Goal: Obtain resource: Download file/media

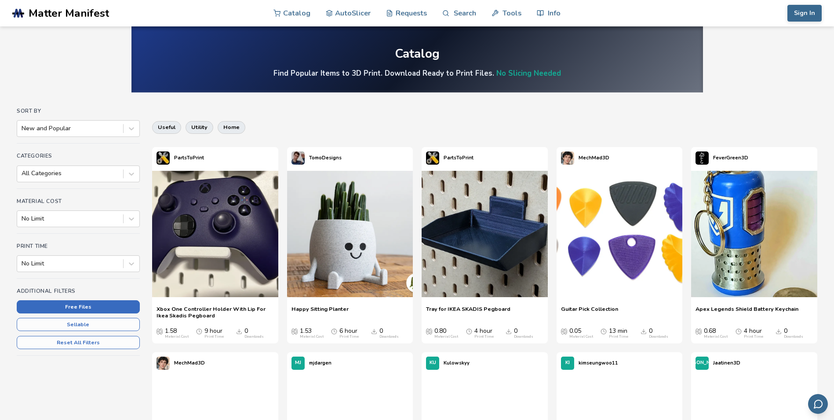
click at [85, 303] on button "Free Files" at bounding box center [78, 306] width 123 height 13
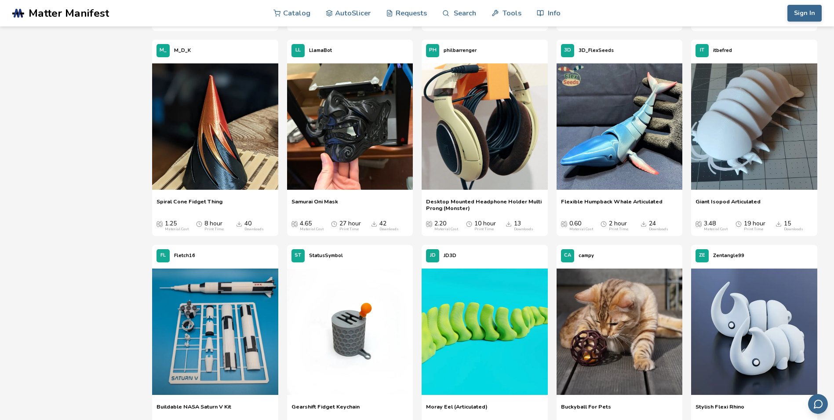
scroll to position [936, 0]
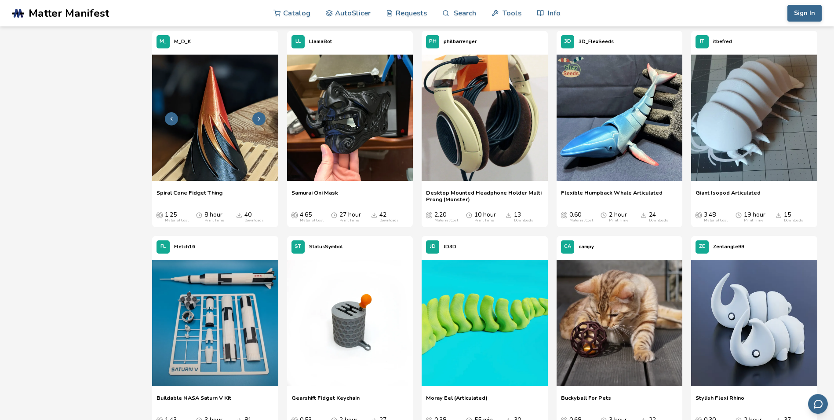
click at [211, 158] on img at bounding box center [215, 118] width 126 height 126
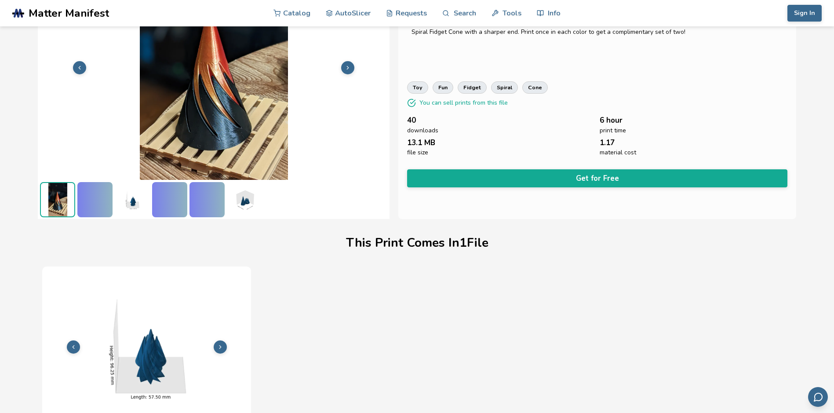
scroll to position [105, 0]
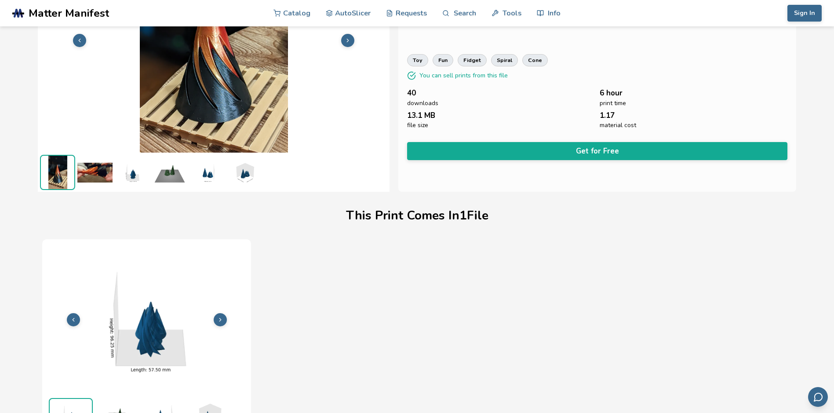
click at [345, 41] on icon at bounding box center [348, 40] width 6 height 6
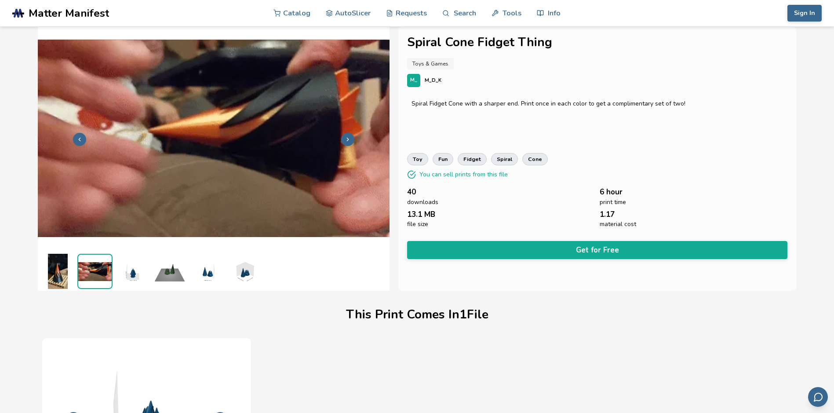
scroll to position [0, 0]
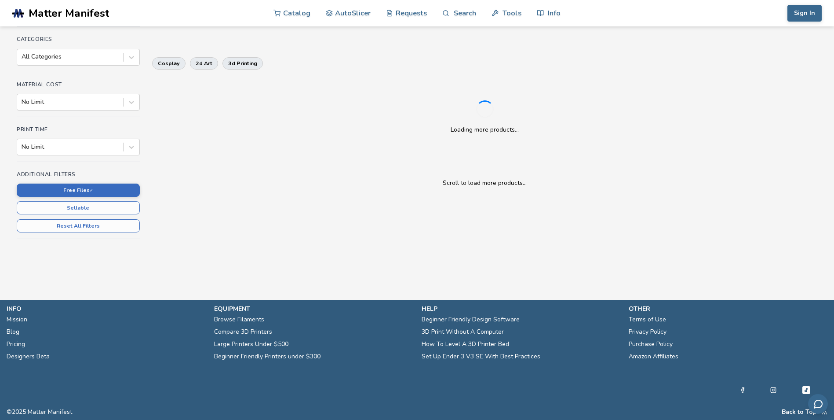
scroll to position [198, 0]
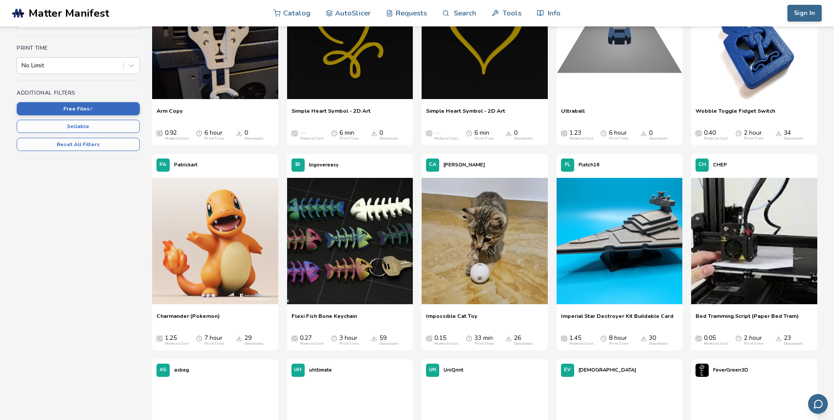
click at [755, 268] on img at bounding box center [754, 241] width 126 height 126
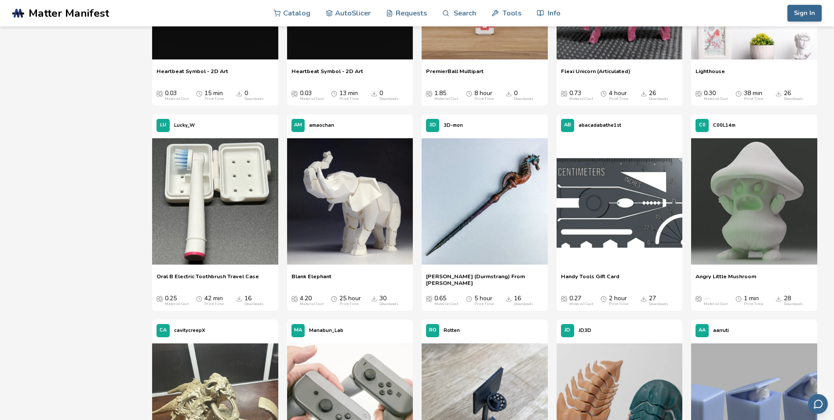
scroll to position [1473, 0]
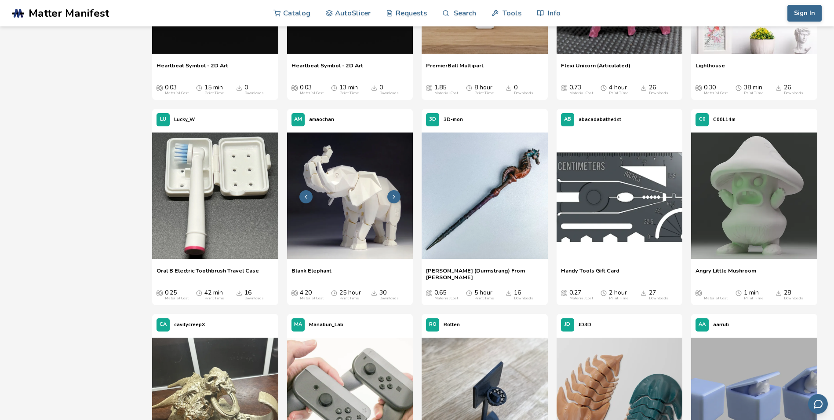
click at [343, 215] on img at bounding box center [350, 195] width 126 height 126
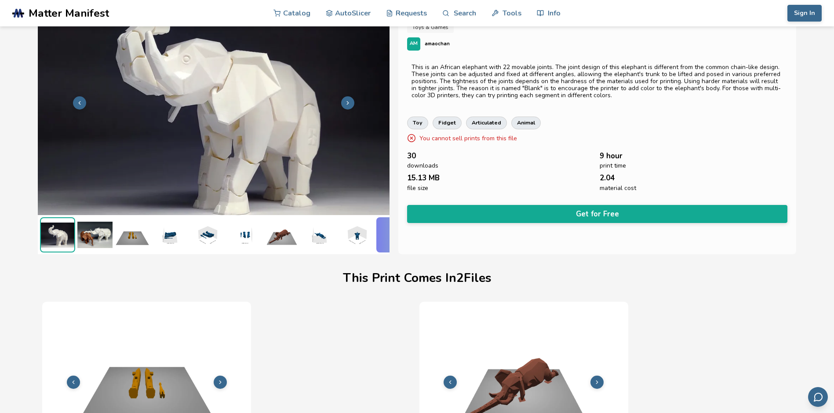
scroll to position [0, 4]
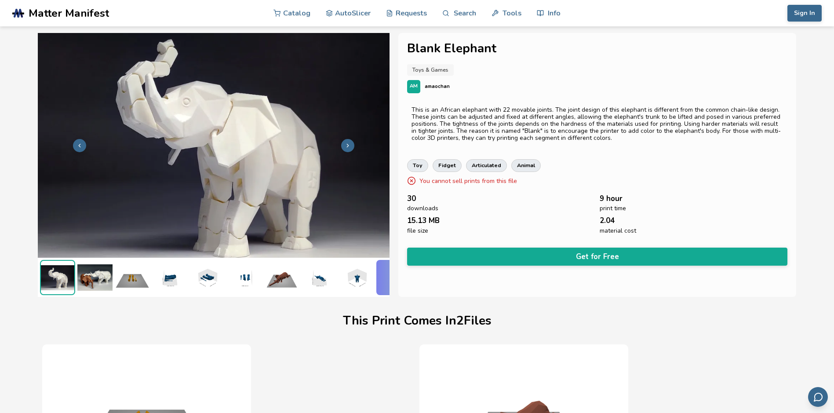
click at [345, 143] on icon at bounding box center [348, 145] width 6 height 6
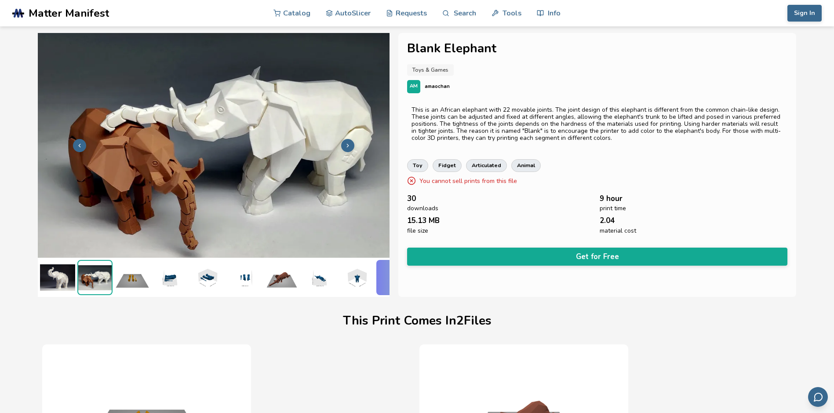
scroll to position [0, 0]
click at [345, 142] on icon at bounding box center [348, 145] width 6 height 6
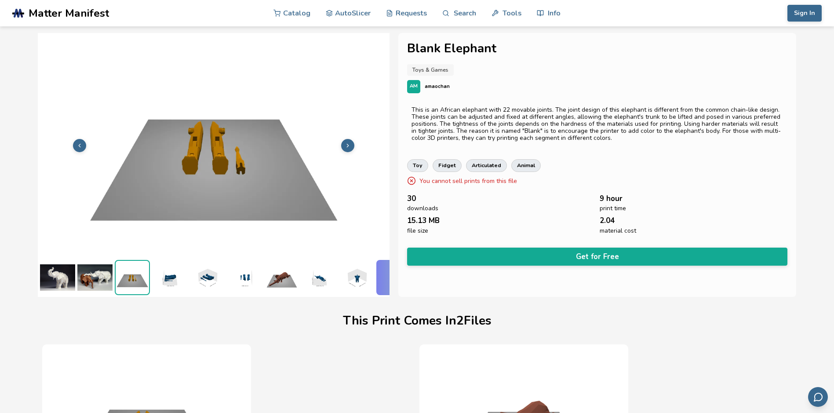
click at [345, 142] on icon at bounding box center [348, 145] width 6 height 6
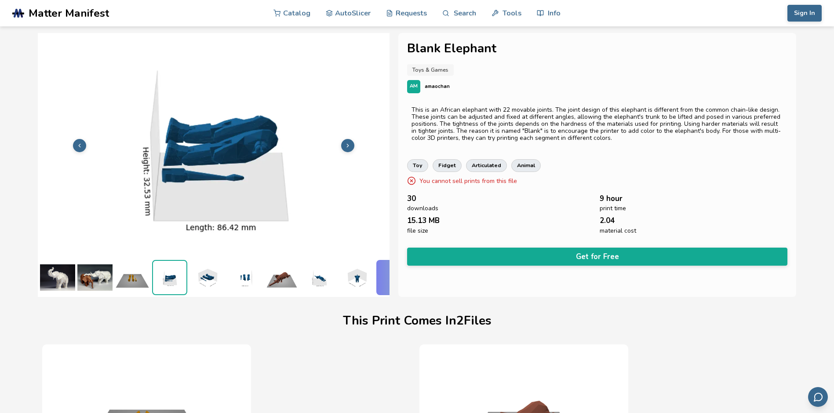
click at [345, 142] on icon at bounding box center [348, 145] width 6 height 6
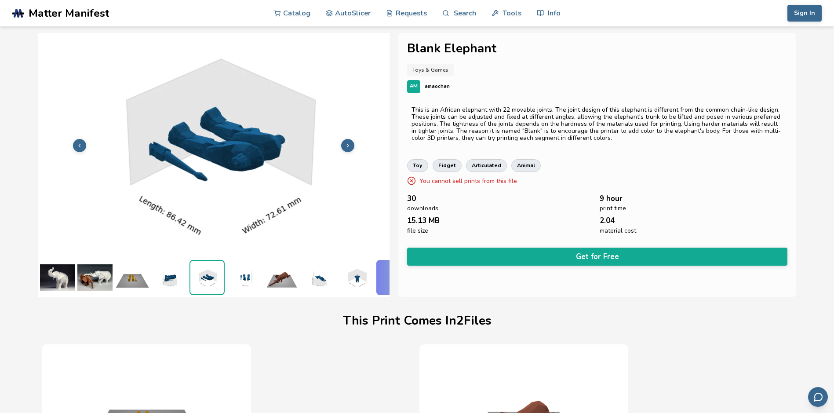
click at [345, 142] on icon at bounding box center [348, 145] width 6 height 6
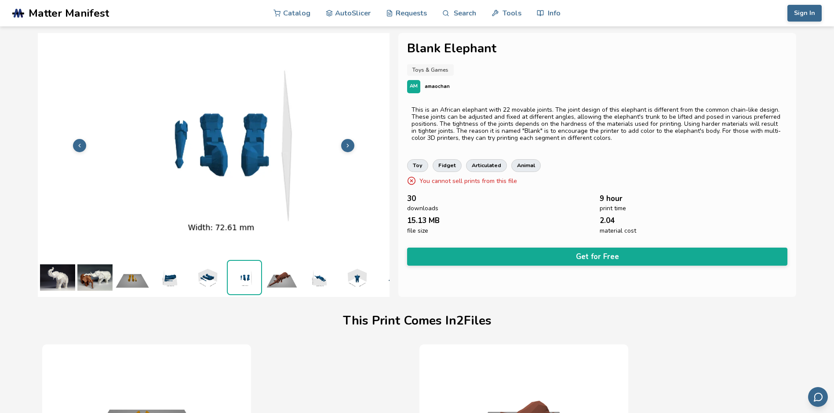
scroll to position [0, 31]
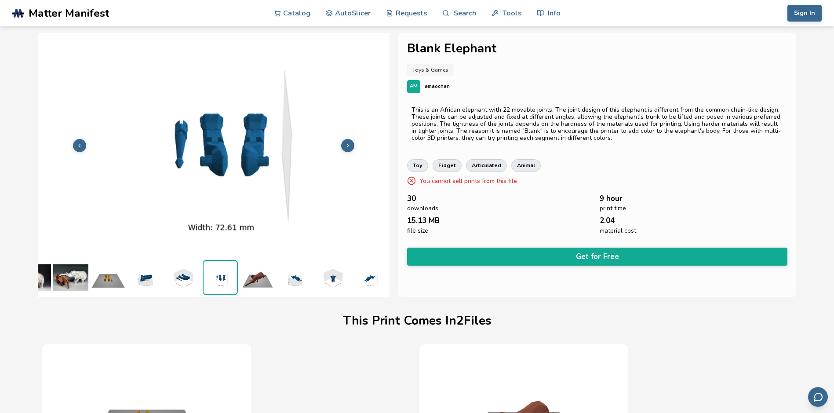
click at [345, 142] on icon at bounding box center [348, 145] width 6 height 6
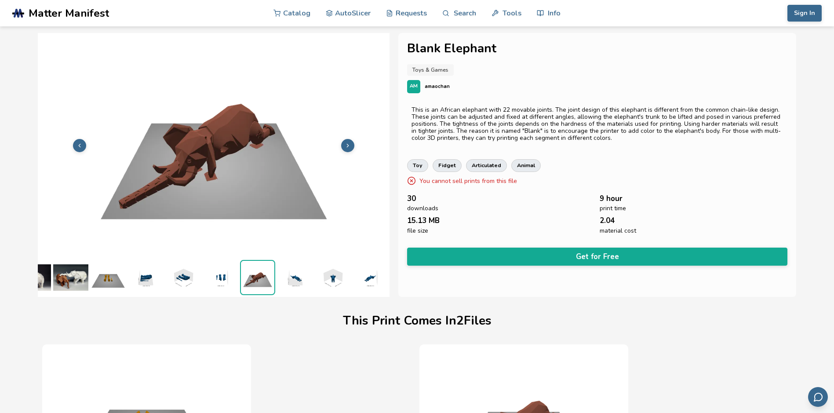
click at [345, 142] on icon at bounding box center [348, 145] width 6 height 6
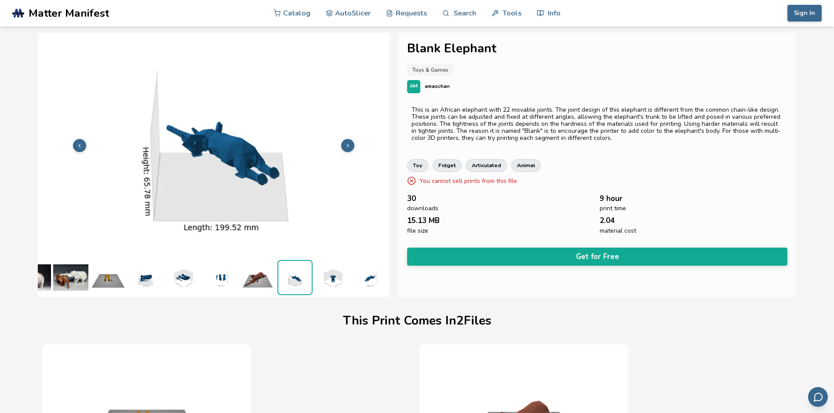
click at [345, 142] on icon at bounding box center [348, 145] width 6 height 6
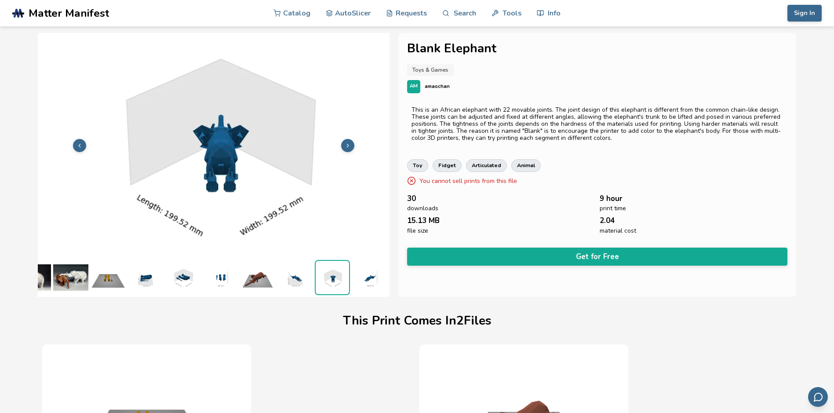
click at [345, 142] on icon at bounding box center [348, 145] width 6 height 6
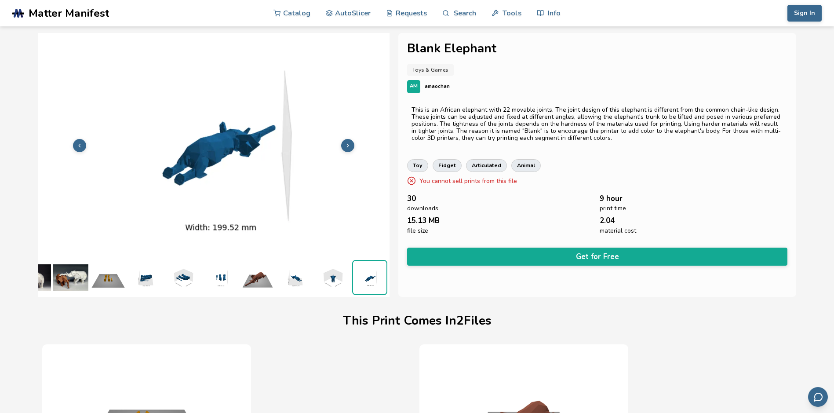
click at [345, 142] on icon at bounding box center [348, 145] width 6 height 6
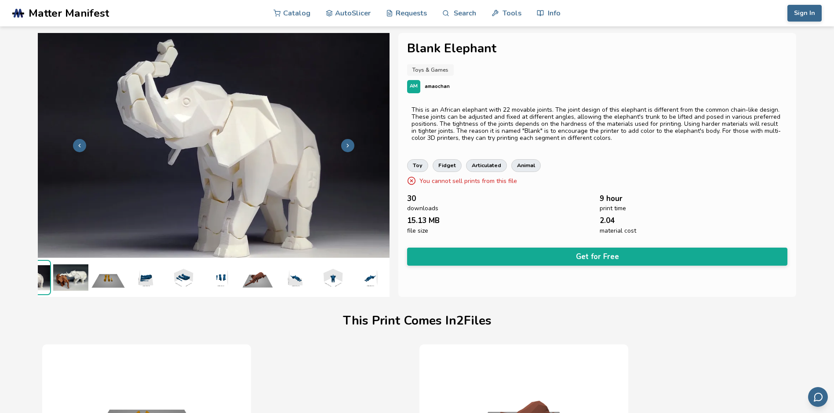
scroll to position [0, 0]
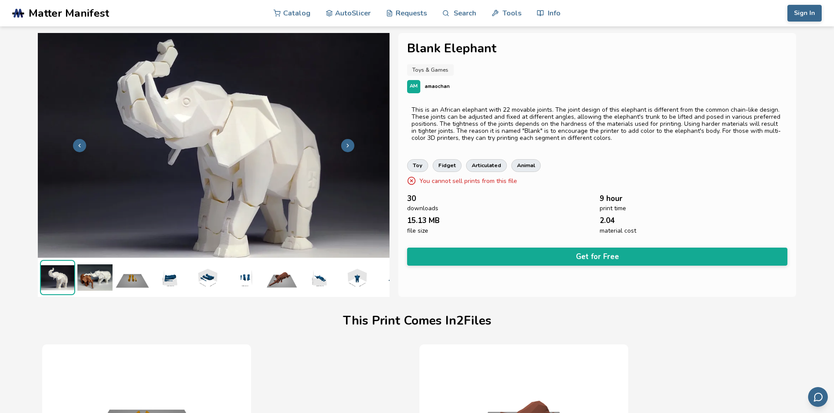
click at [345, 142] on icon at bounding box center [348, 145] width 6 height 6
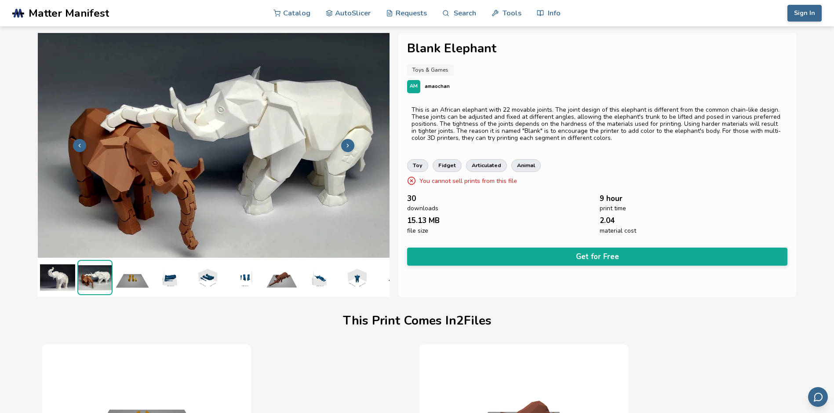
click at [345, 142] on icon at bounding box center [348, 145] width 6 height 6
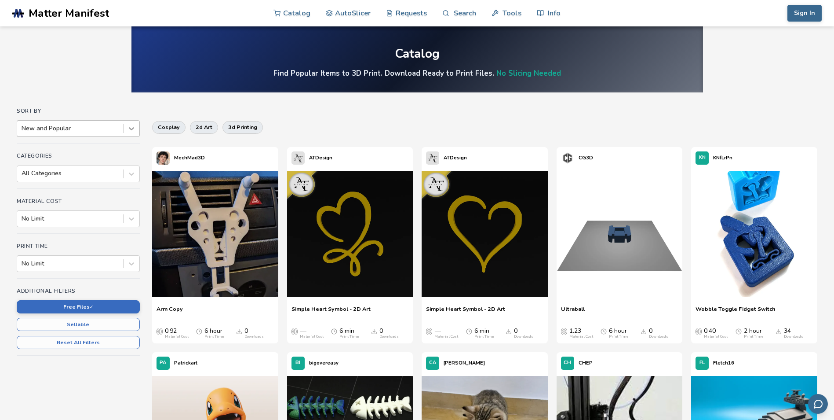
click at [133, 127] on icon at bounding box center [131, 128] width 9 height 9
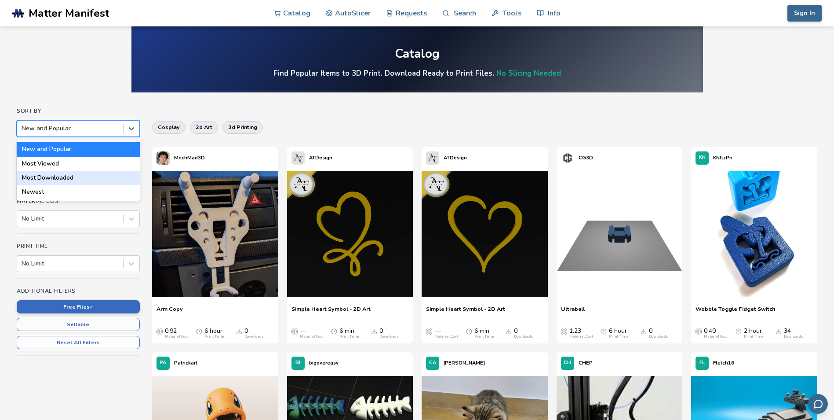
click at [58, 179] on div "Most Downloaded" at bounding box center [78, 178] width 123 height 14
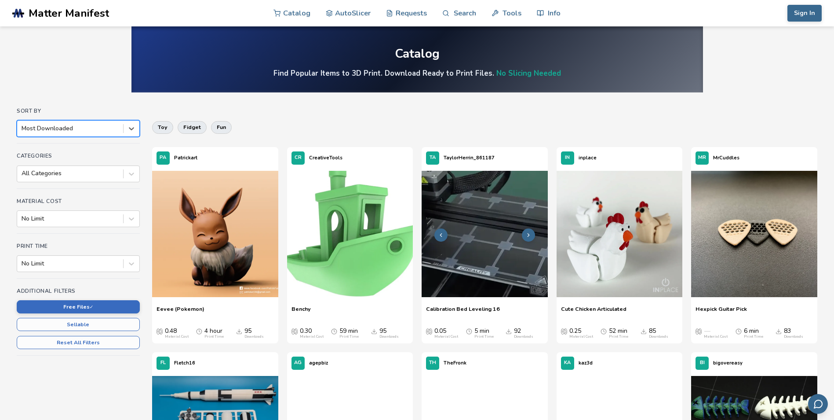
click at [528, 232] on icon at bounding box center [529, 235] width 6 height 6
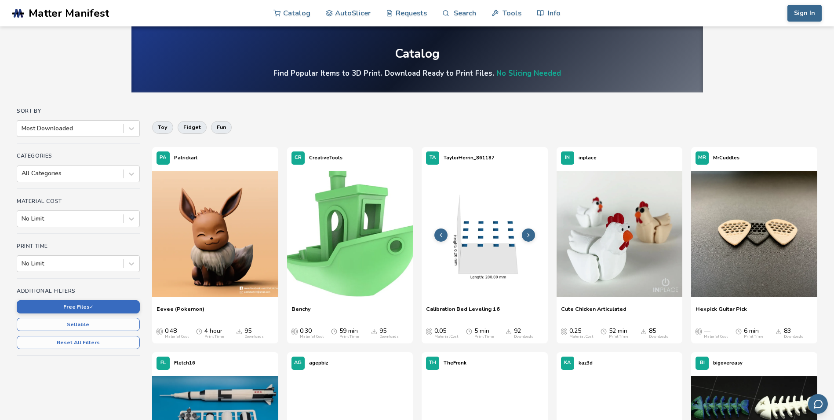
click at [528, 232] on icon at bounding box center [529, 235] width 6 height 6
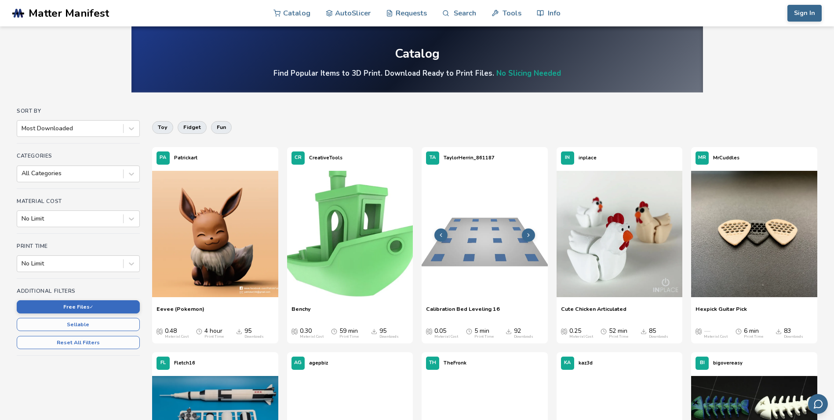
click at [528, 232] on icon at bounding box center [529, 235] width 6 height 6
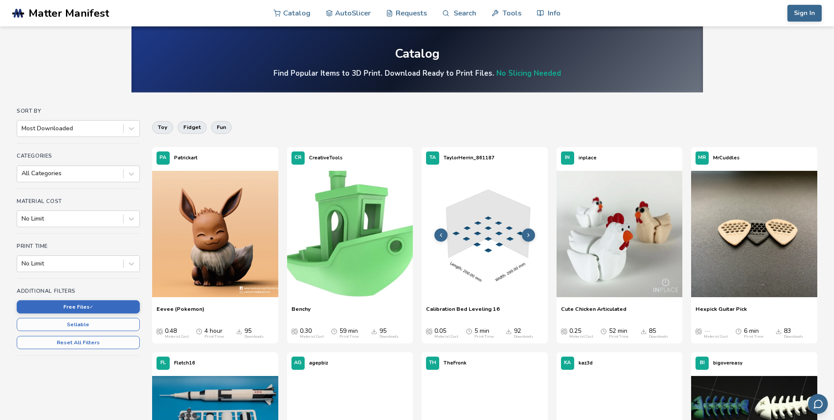
click at [528, 232] on icon at bounding box center [529, 235] width 6 height 6
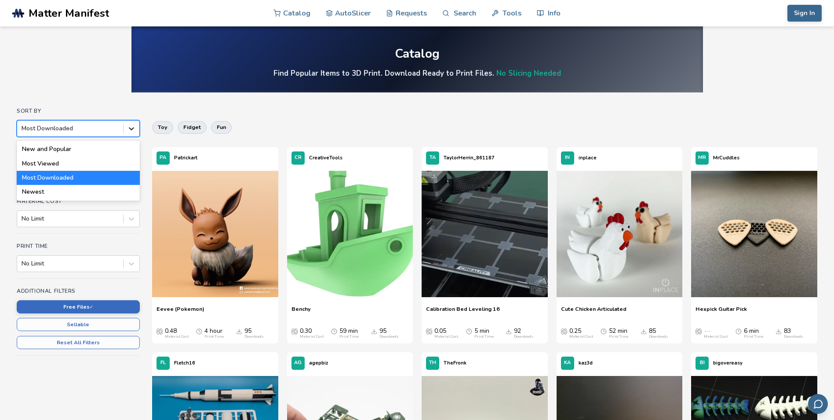
click at [129, 128] on icon at bounding box center [131, 128] width 9 height 9
click at [94, 194] on div "Newest" at bounding box center [78, 192] width 123 height 14
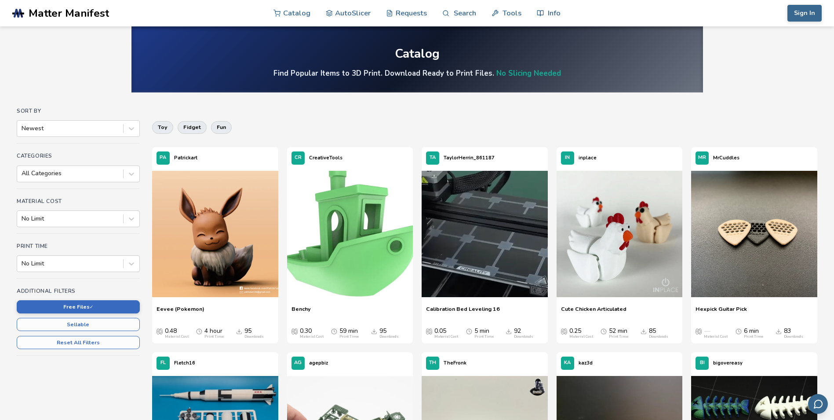
click at [94, 194] on div "Sort By Newest Categories All Categories Material Cost No Limit Print Time No L…" at bounding box center [78, 239] width 123 height 263
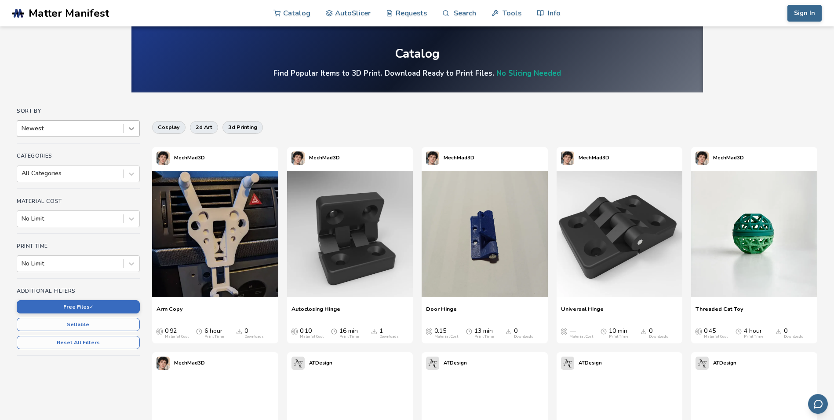
click at [132, 128] on icon at bounding box center [131, 128] width 9 height 9
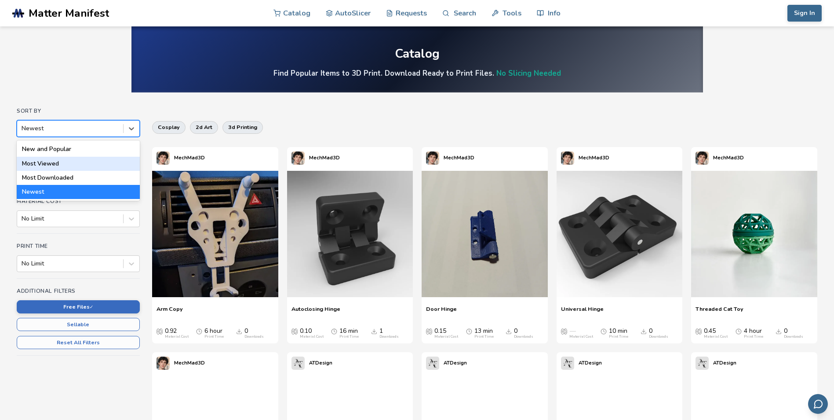
click at [67, 164] on div "Most Viewed" at bounding box center [78, 164] width 123 height 14
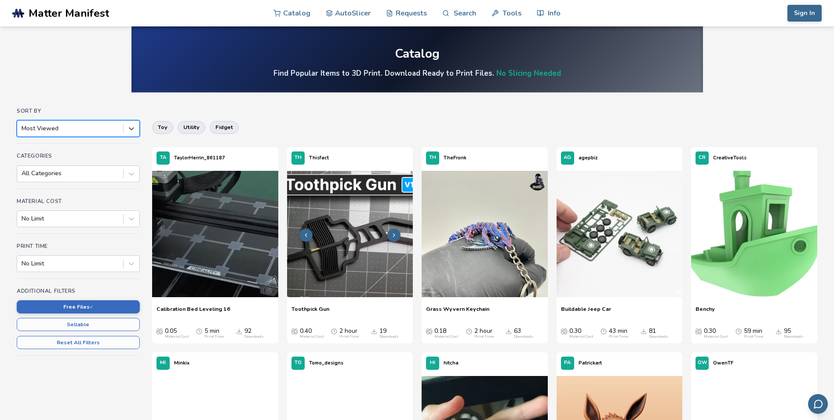
click at [398, 234] on button at bounding box center [393, 234] width 13 height 13
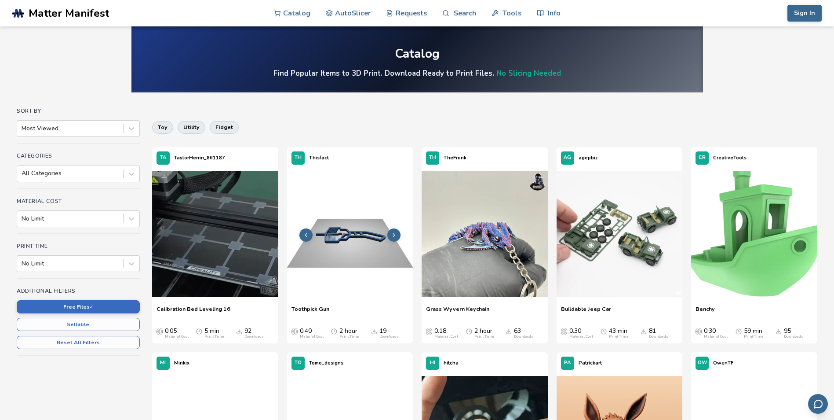
click at [398, 234] on button at bounding box center [393, 234] width 13 height 13
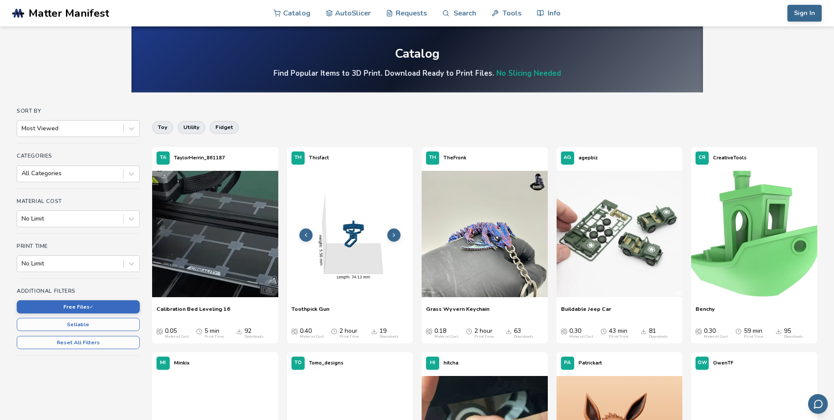
click at [398, 234] on button at bounding box center [393, 234] width 13 height 13
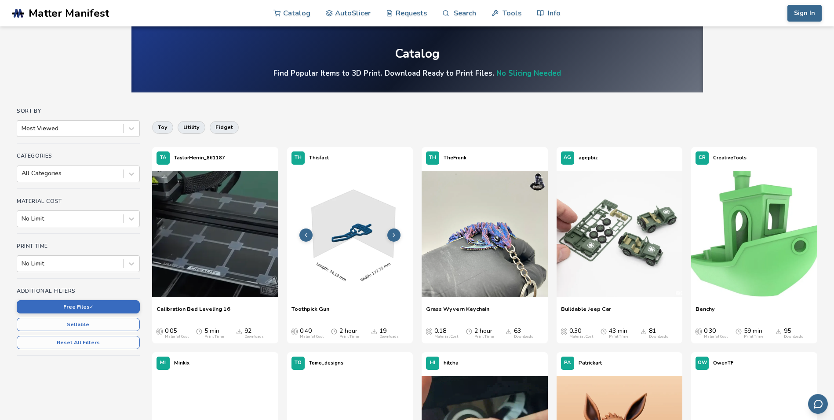
click at [398, 234] on button at bounding box center [393, 234] width 13 height 13
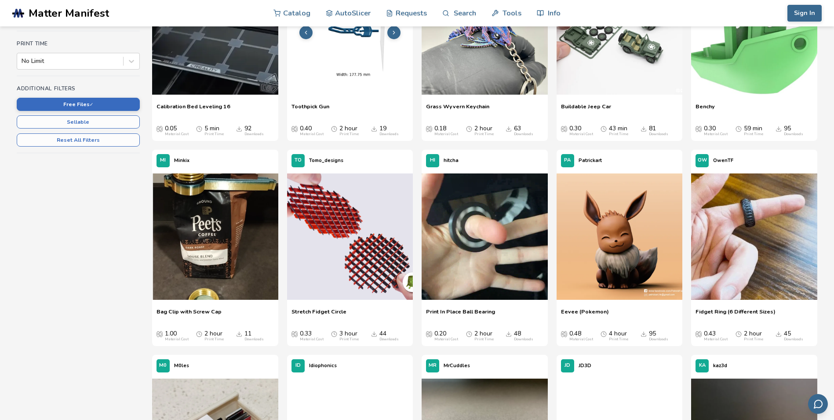
scroll to position [220, 0]
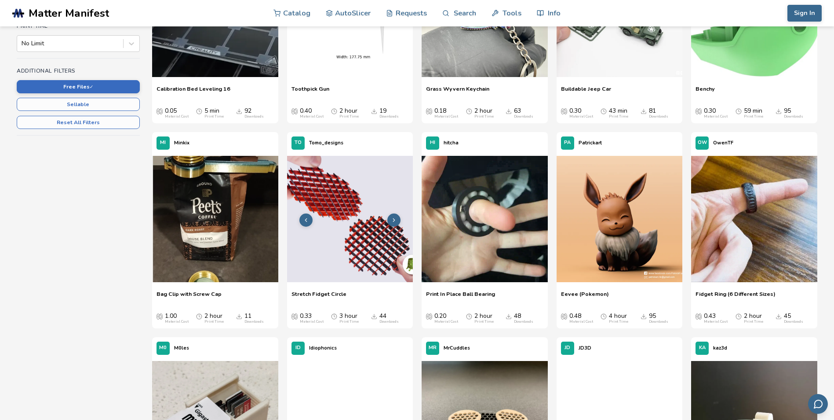
click at [394, 221] on icon at bounding box center [394, 220] width 6 height 6
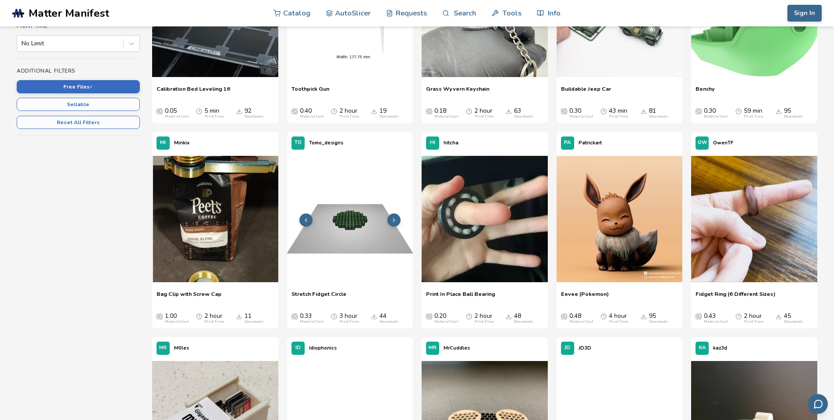
click at [394, 221] on icon at bounding box center [394, 220] width 6 height 6
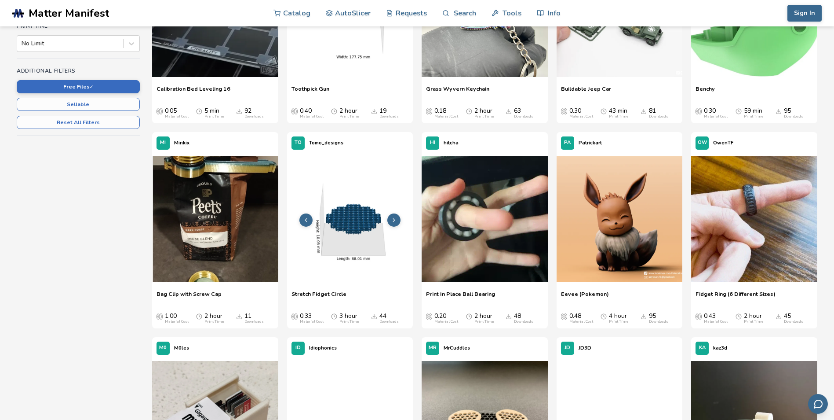
click at [394, 221] on icon at bounding box center [394, 220] width 6 height 6
